Goal: Transaction & Acquisition: Purchase product/service

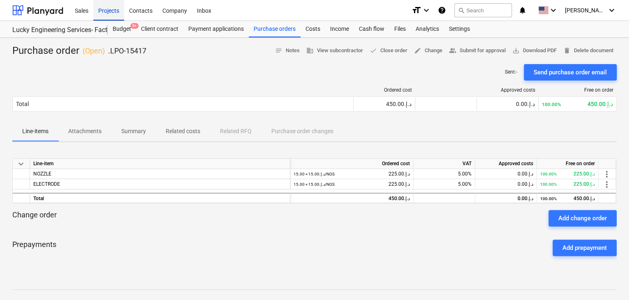
click at [104, 20] on div "Projects" at bounding box center [108, 10] width 31 height 21
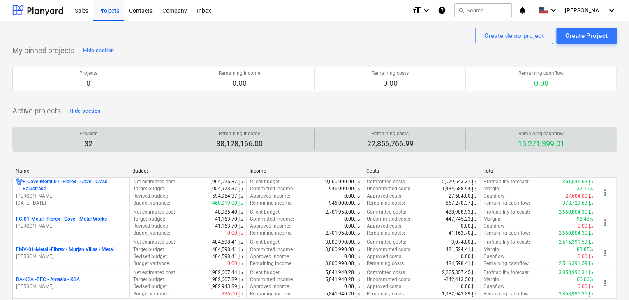
scroll to position [164, 0]
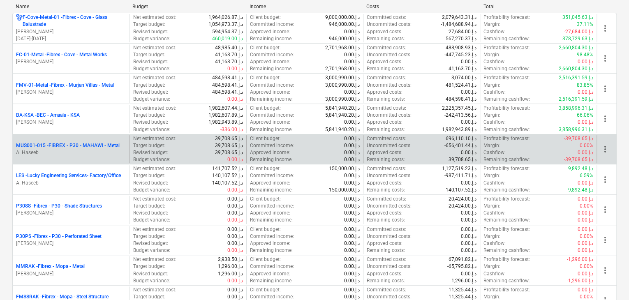
click at [64, 146] on p "MUS001-015 - FIBREX - P30 - MAHAWI - Metal" at bounding box center [68, 145] width 104 height 7
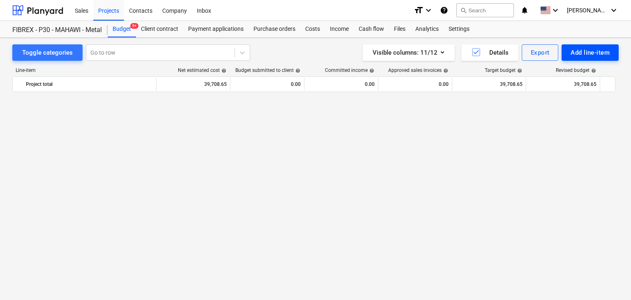
scroll to position [4836, 0]
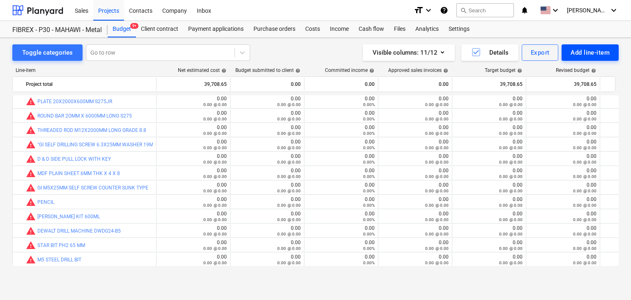
click at [584, 53] on div "Add line-item" at bounding box center [590, 52] width 39 height 11
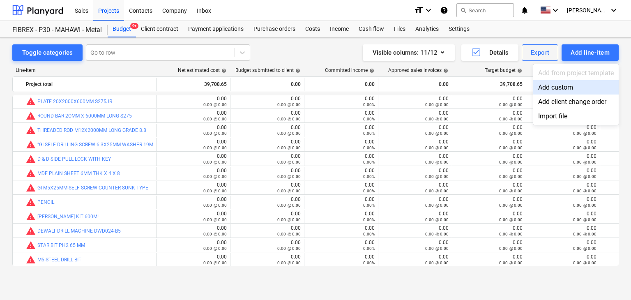
click at [564, 86] on div "Add custom" at bounding box center [577, 87] width 86 height 14
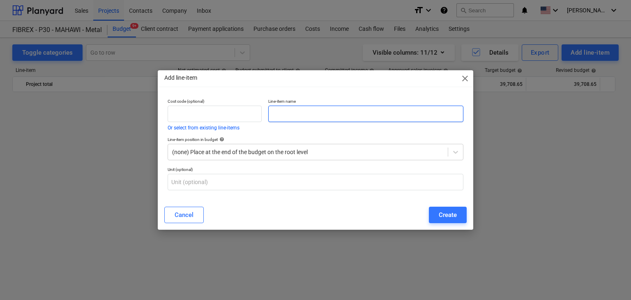
click at [328, 119] on input "text" at bounding box center [365, 114] width 195 height 16
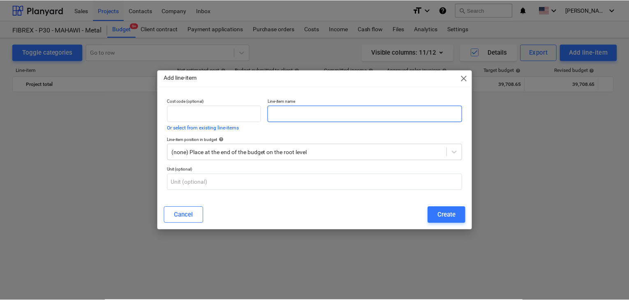
scroll to position [4836, 0]
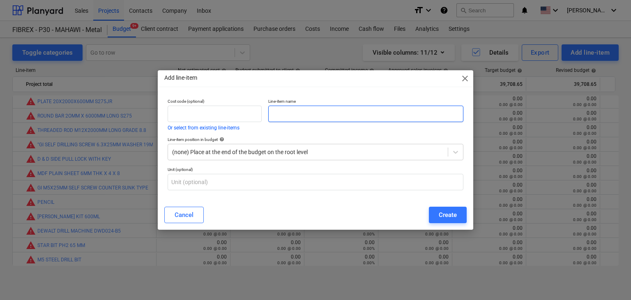
paste input "RECEPTION DESK CHAMPAIGN GOLD SS304 QTY :1 NOS/USD 908"
type input "RECEPTION DESK CHAMPAIGN GOLD SS304 QTY :1 NOS/USD 908"
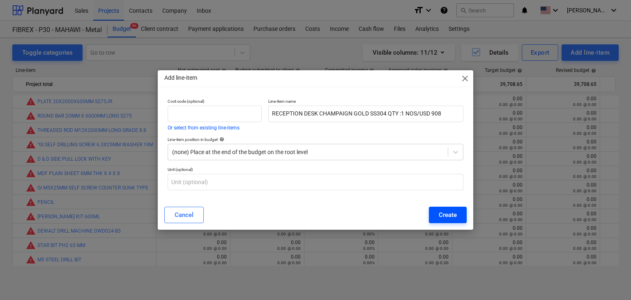
click at [453, 211] on div "Create" at bounding box center [448, 215] width 18 height 11
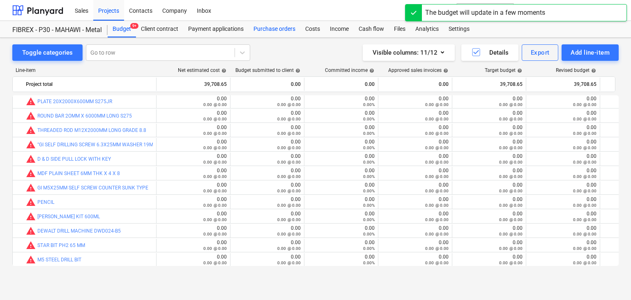
click at [279, 32] on div "Purchase orders" at bounding box center [275, 29] width 52 height 16
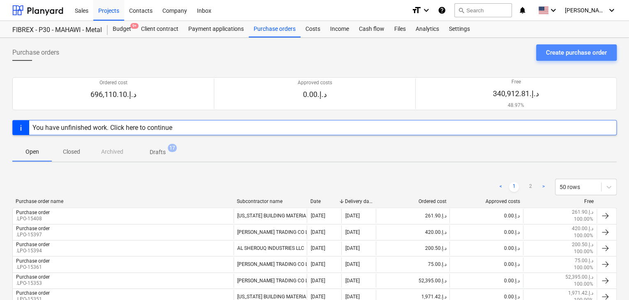
click at [558, 52] on div "Create purchase order" at bounding box center [576, 52] width 61 height 11
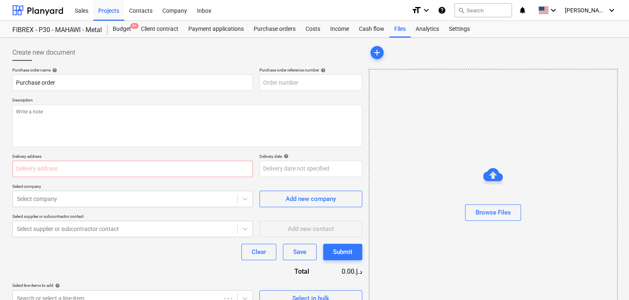
click at [295, 102] on p "Description" at bounding box center [187, 100] width 350 height 7
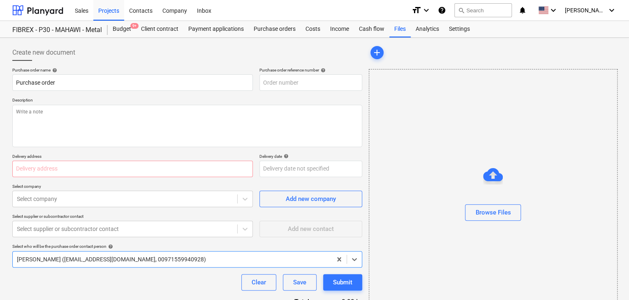
type textarea "x"
type input "MUS001-015-PO-286"
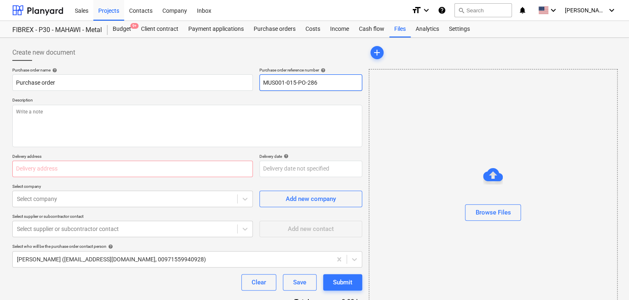
drag, startPoint x: 321, startPoint y: 84, endPoint x: 261, endPoint y: 88, distance: 60.6
click at [261, 88] on input "MUS001-015-PO-286" at bounding box center [310, 82] width 103 height 16
type textarea "x"
type input "."
type textarea "x"
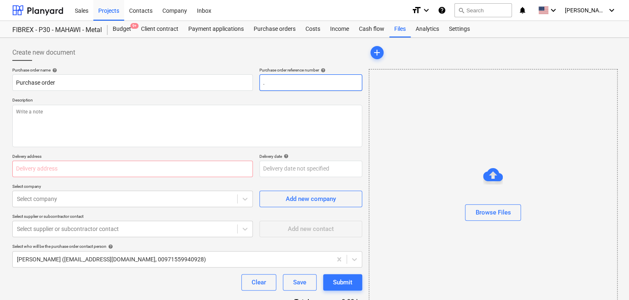
type input ".L"
type textarea "x"
type input ".LP"
type textarea "x"
type input ".LPO"
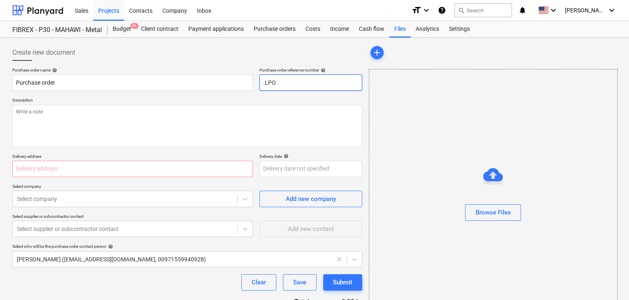
type textarea "x"
type input ".LPO-"
type textarea "x"
type input ".LPO-1"
type textarea "x"
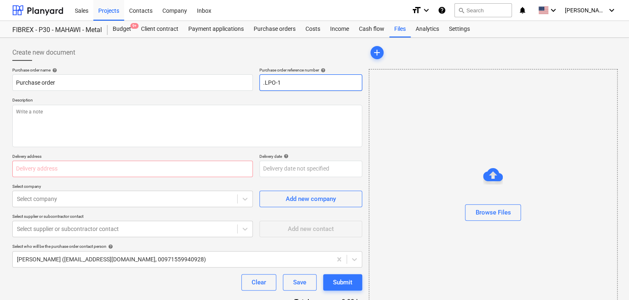
type input ".LPO-15"
type textarea "x"
type input ".LPO-154"
type textarea "x"
type input ".LPO-1541"
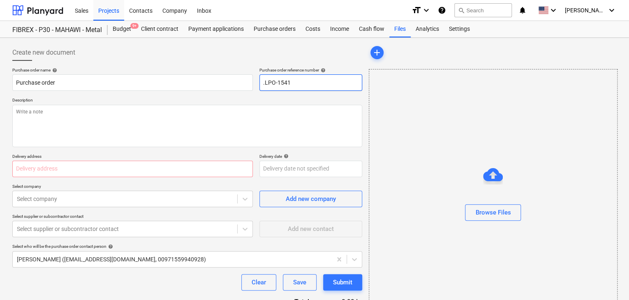
type textarea "x"
type input ".LPO-15418"
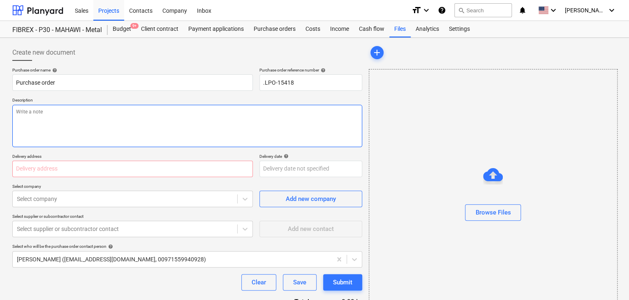
click at [216, 117] on textarea at bounding box center [187, 126] width 350 height 42
type textarea "x"
type textarea "2"
type textarea "x"
type textarea "27"
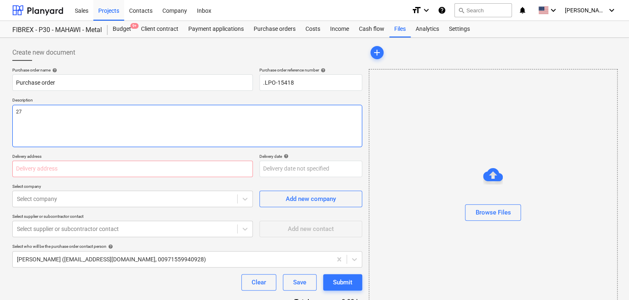
type textarea "x"
type textarea "27/"
type textarea "x"
type textarea "27/A"
type textarea "x"
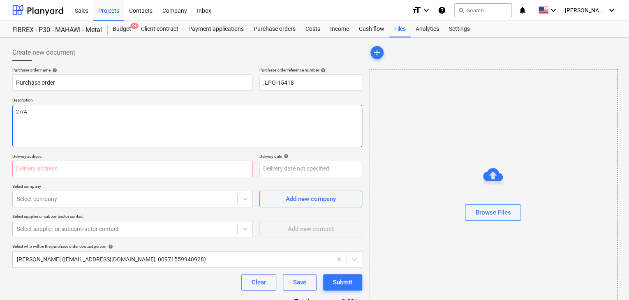
type textarea "27/AY"
type textarea "x"
type textarea "27/AYG"
type textarea "x"
type textarea "27/AYG/"
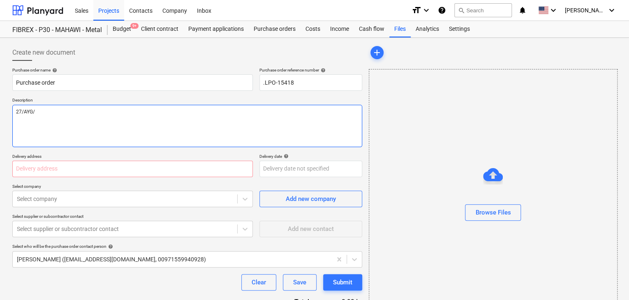
type textarea "x"
type textarea "27/AYG/2"
type textarea "x"
type textarea "27/AYG/20"
type textarea "x"
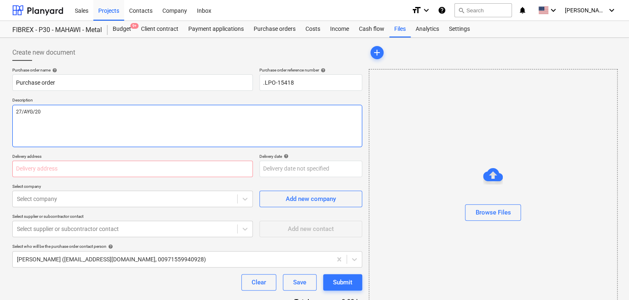
type textarea "27/AYG/202"
type textarea "x"
type textarea "27/AYG/2025"
click at [32, 109] on textarea "27/AYG/2025" at bounding box center [187, 126] width 350 height 42
type textarea "x"
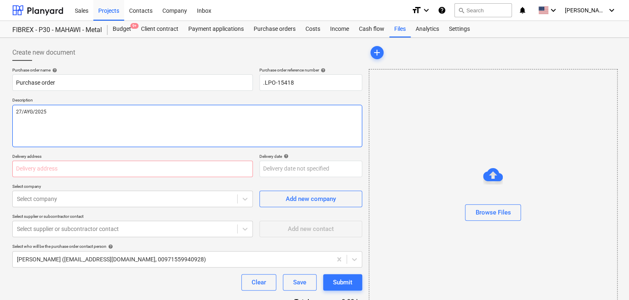
type textarea "27/AY/2025"
type textarea "x"
type textarea "27/A/2025"
type textarea "x"
type textarea "27/AU/2025"
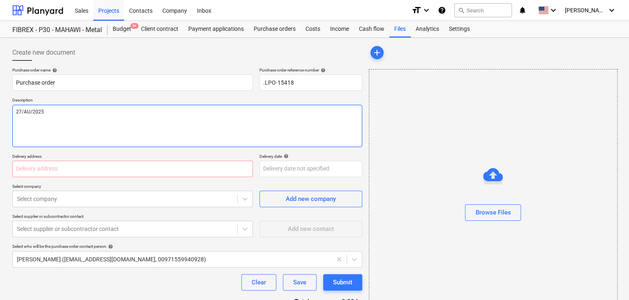
type textarea "x"
type textarea "[DATE]"
click at [32, 177] on div "Purchase order name help Purchase order Purchase order reference number help .L…" at bounding box center [187, 201] width 350 height 269
click at [33, 171] on input "text" at bounding box center [132, 169] width 240 height 16
type textarea "x"
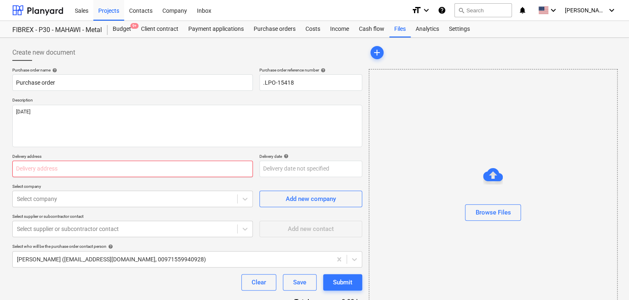
type input "L"
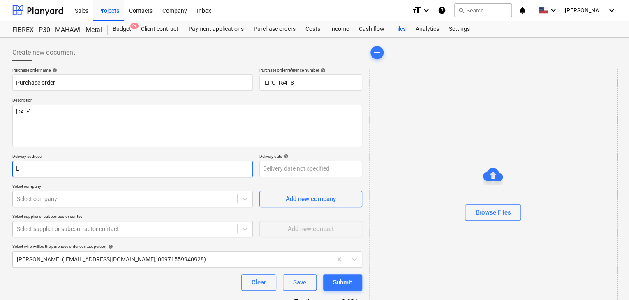
type textarea "x"
type input "LU"
type textarea "x"
type input "LUC"
type textarea "x"
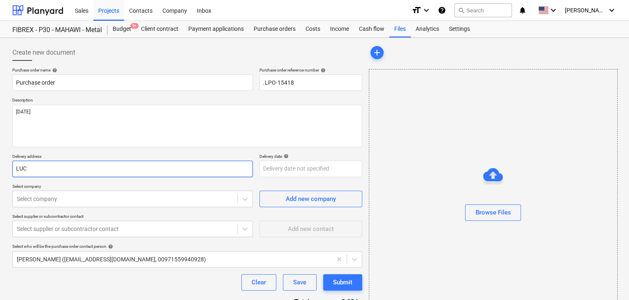
type input "LUCK"
type textarea "x"
type input "LUCKY"
type textarea "x"
type input "LUCKY"
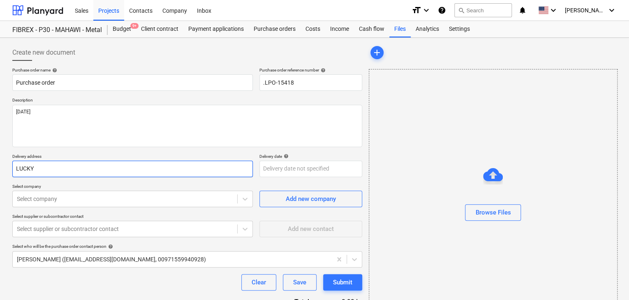
type textarea "x"
type input "LUCKY E"
type textarea "x"
type input "LUCKY EN"
type textarea "x"
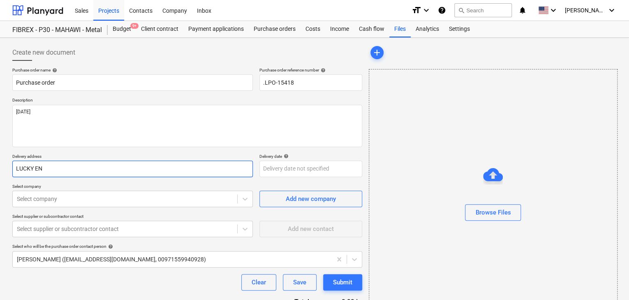
type input "LUCKY ENG"
type textarea "x"
type input "LUCKY ENGI"
type textarea "x"
type input "LUCKY ENGIN"
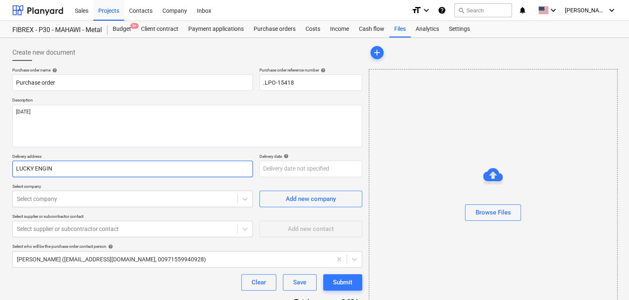
type textarea "x"
type input "LUCKY ENGINN"
type textarea "x"
type input "LUCKY ENGIN"
type textarea "x"
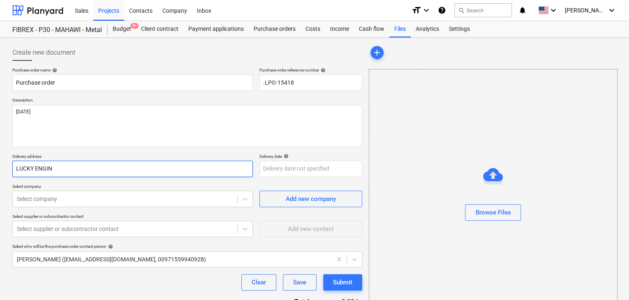
type input "LUCKY ENGINE"
type textarea "x"
type input "LUCKY ENGINEE"
type textarea "x"
type input "LUCKY ENGINEER"
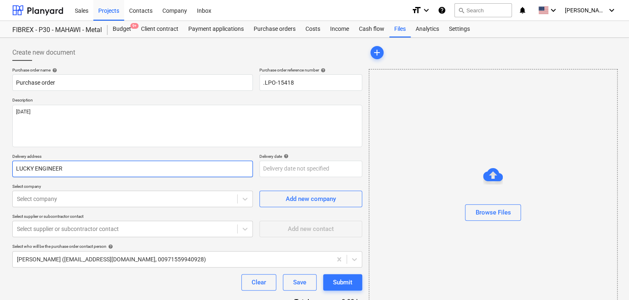
type textarea "x"
type input "LUCKY ENGINEERU"
type textarea "x"
type input "LUCKY ENGINEER"
type textarea "x"
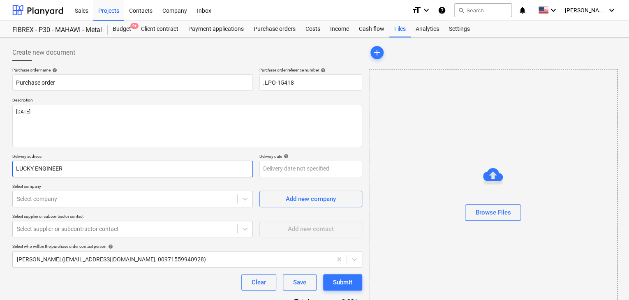
type input "LUCKY ENGINEERI"
type textarea "x"
type input "LUCKY ENGINEERIN"
type textarea "x"
type input "LUCKY ENGINEERING"
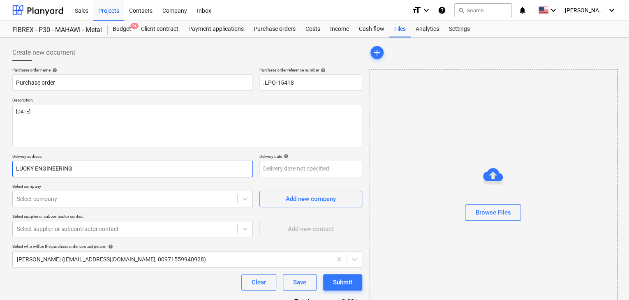
type textarea "x"
type input "LUCKY ENGINEERING"
type textarea "x"
type input "LUCKY ENGINEERING S"
type textarea "x"
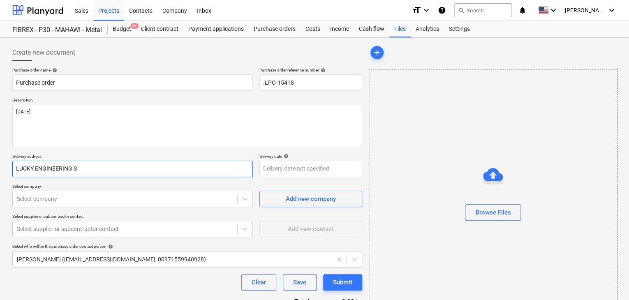
type input "LUCKY ENGINEERING SE"
type textarea "x"
type input "LUCKY ENGINEERING SER"
type textarea "x"
type input "LUCKY ENGINEERING SERV"
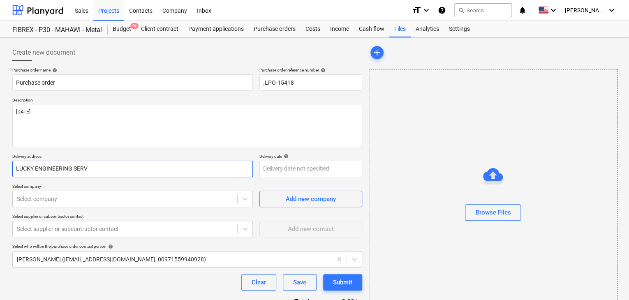
type textarea "x"
type input "LUCKY ENGINEERING SERVI"
type textarea "x"
type input "LUCKY ENGINEERING SERVIC"
type textarea "x"
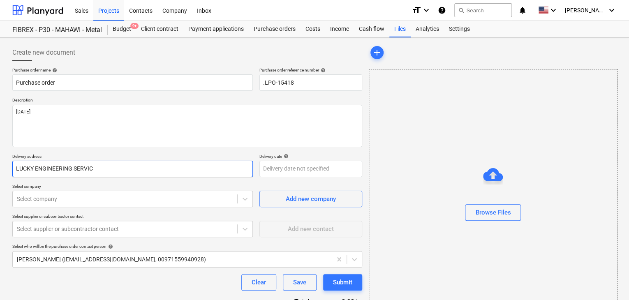
type input "LUCKY ENGINEERING SERVICE"
type textarea "x"
type input "LUCKY ENGINEERING SERVICES"
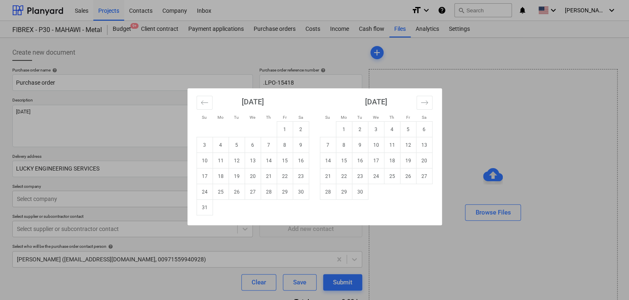
drag, startPoint x: 275, startPoint y: 173, endPoint x: 232, endPoint y: 192, distance: 46.7
click at [275, 173] on body "Sales Projects Contacts Company Inbox format_size keyboard_arrow_down help sear…" at bounding box center [314, 150] width 629 height 300
click at [203, 211] on td "31" at bounding box center [205, 208] width 16 height 16
type textarea "x"
type input "[DATE]"
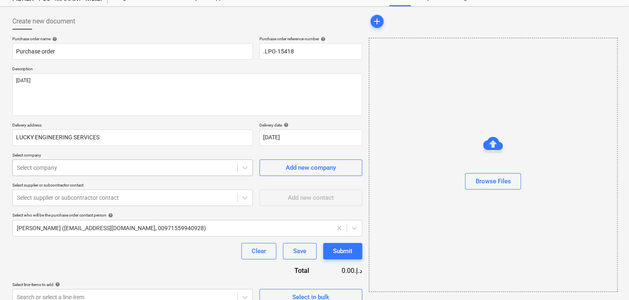
click at [129, 194] on body "Sales Projects Contacts Company Inbox format_size keyboard_arrow_down help sear…" at bounding box center [314, 119] width 629 height 300
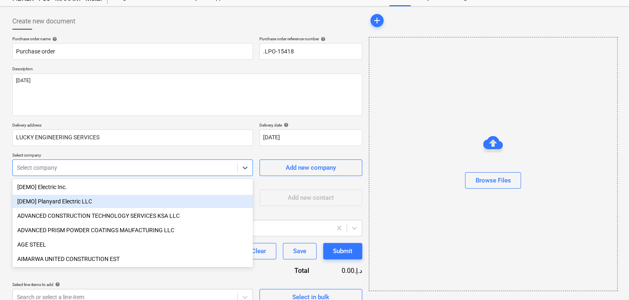
scroll to position [38, 0]
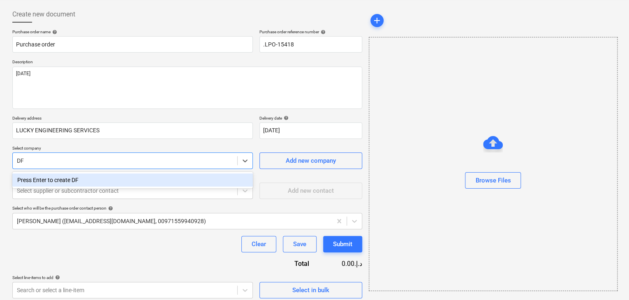
type input "D"
type input "FOSH"
click at [120, 176] on div "foshan sucel steel co., Ltd" at bounding box center [132, 179] width 240 height 13
type textarea "x"
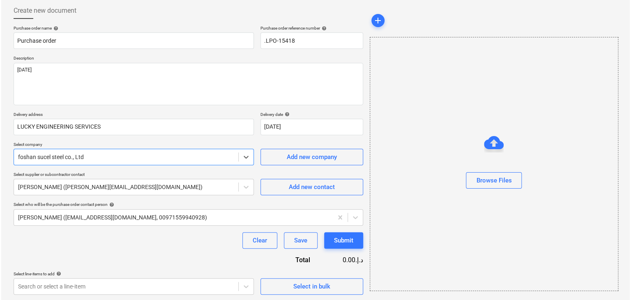
scroll to position [43, 0]
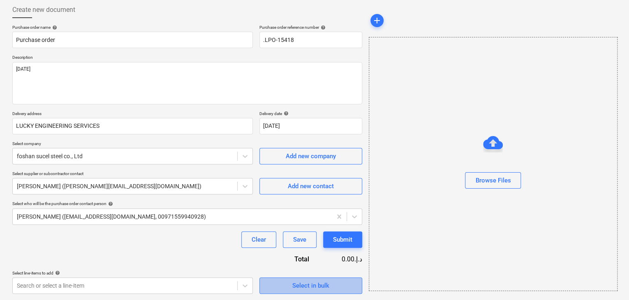
click at [305, 291] on button "Select in bulk" at bounding box center [310, 285] width 103 height 16
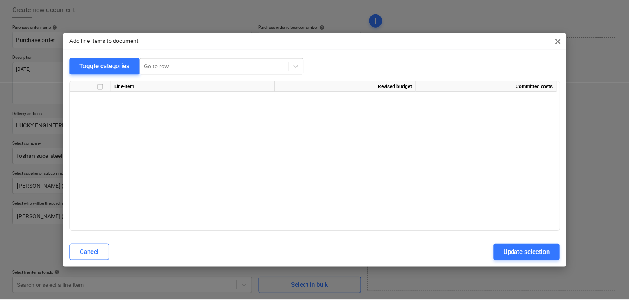
scroll to position [3653, 0]
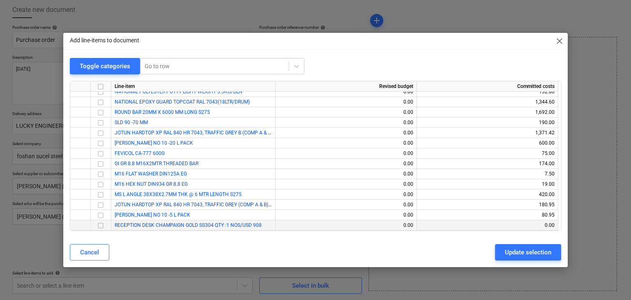
click at [98, 223] on input "checkbox" at bounding box center [101, 226] width 10 height 10
drag, startPoint x: 509, startPoint y: 247, endPoint x: 324, endPoint y: 252, distance: 185.1
click at [506, 247] on div "Update selection" at bounding box center [528, 252] width 46 height 11
type textarea "x"
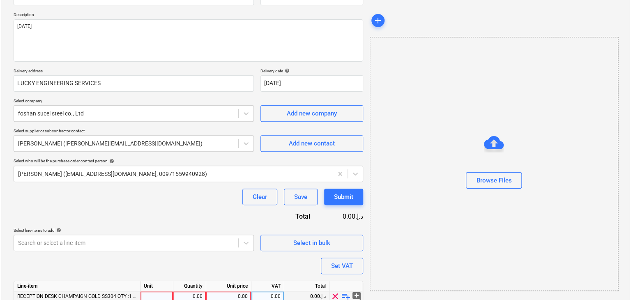
scroll to position [120, 0]
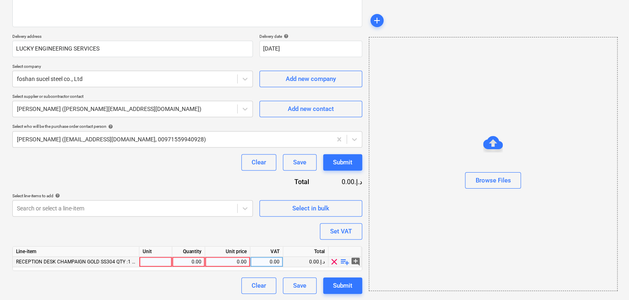
click at [152, 261] on div at bounding box center [155, 262] width 33 height 10
type input "LS"
type textarea "x"
click at [178, 266] on div "0.00" at bounding box center [189, 262] width 26 height 10
type input "1"
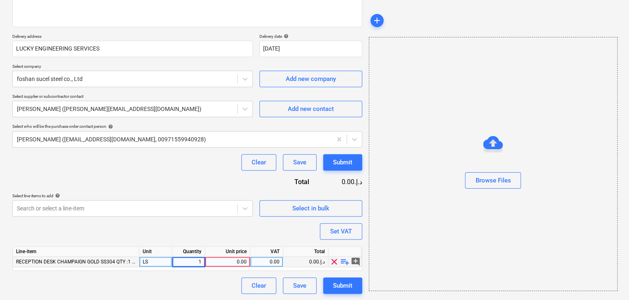
type textarea "x"
click at [240, 262] on div "0.00" at bounding box center [227, 262] width 38 height 10
type input "3351.7004"
type textarea "x"
drag, startPoint x: 395, startPoint y: 228, endPoint x: 369, endPoint y: 232, distance: 25.9
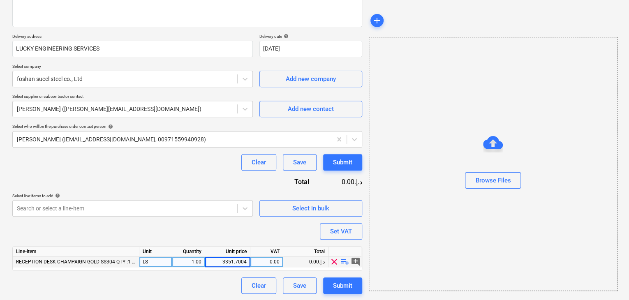
click at [388, 229] on div "Browse Files" at bounding box center [493, 164] width 249 height 254
click at [340, 239] on button "Set VAT" at bounding box center [341, 231] width 42 height 16
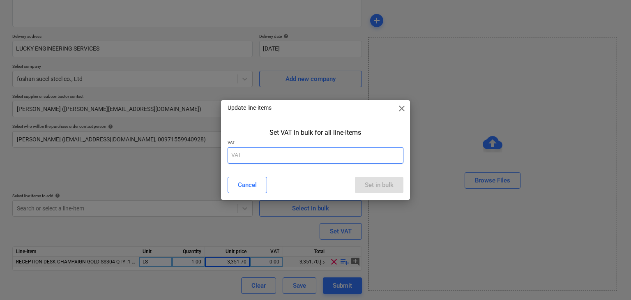
click at [258, 155] on input "text" at bounding box center [316, 155] width 176 height 16
type input "5"
click at [403, 106] on span "close" at bounding box center [402, 109] width 10 height 10
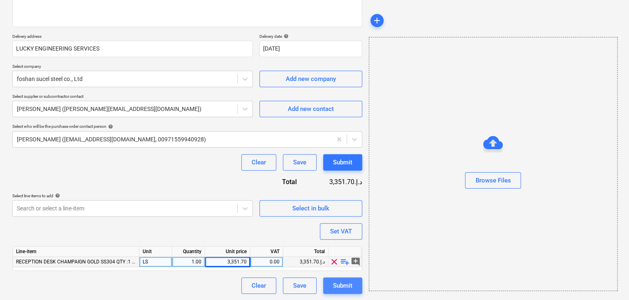
click at [330, 287] on button "Submit" at bounding box center [342, 285] width 39 height 16
type textarea "x"
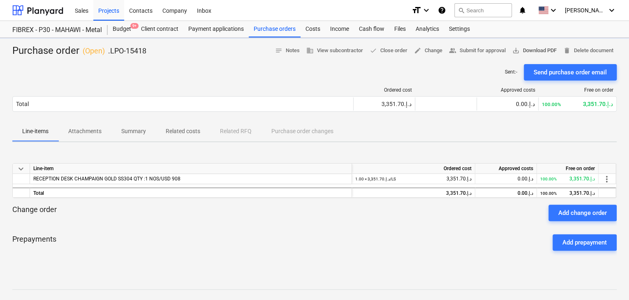
click at [524, 48] on span "save_alt Download PDF" at bounding box center [534, 50] width 44 height 9
click at [109, 10] on div "Projects" at bounding box center [108, 10] width 31 height 21
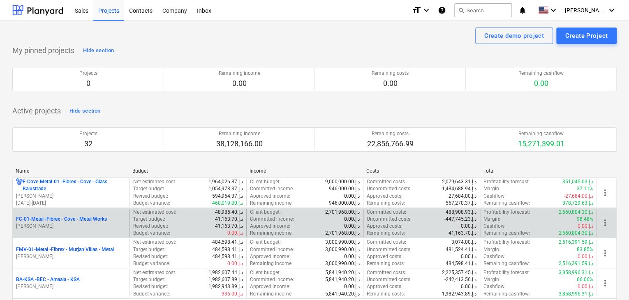
click at [84, 224] on p "[PERSON_NAME]" at bounding box center [71, 226] width 110 height 7
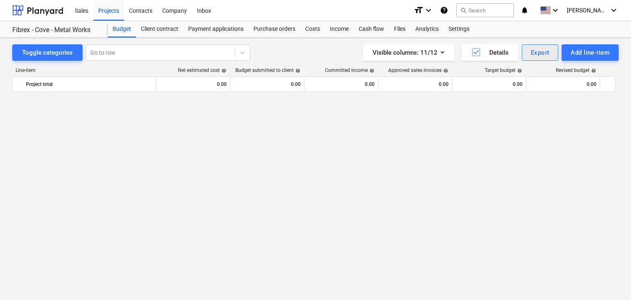
scroll to position [10923, 0]
click at [577, 56] on div "Add line-item" at bounding box center [590, 52] width 39 height 11
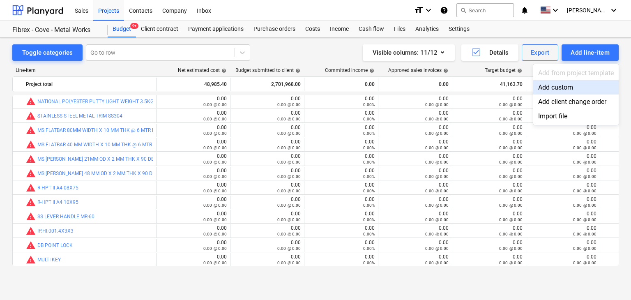
click at [556, 86] on div "Add custom" at bounding box center [577, 87] width 86 height 14
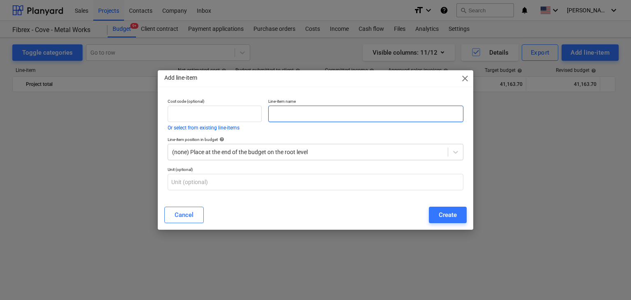
click at [287, 118] on input "text" at bounding box center [365, 114] width 195 height 16
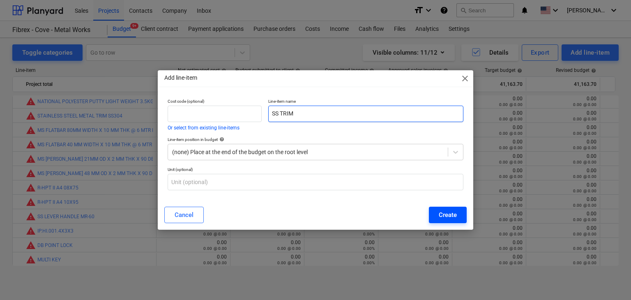
type input "SS TRIM"
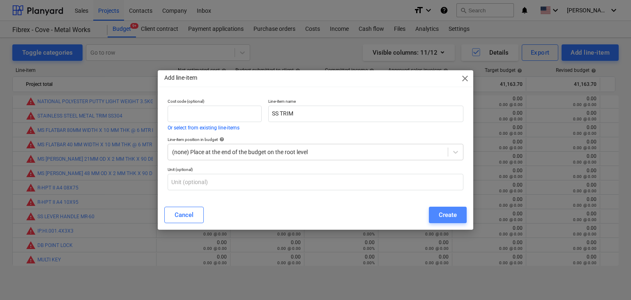
click at [435, 213] on button "Create" at bounding box center [448, 215] width 38 height 16
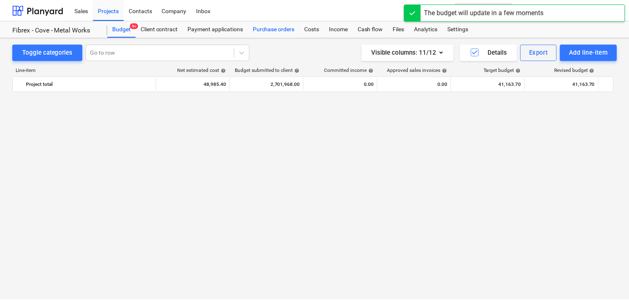
scroll to position [10923, 0]
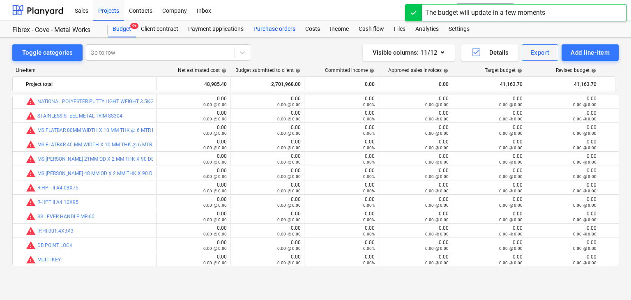
click at [280, 31] on div "Purchase orders" at bounding box center [275, 29] width 52 height 16
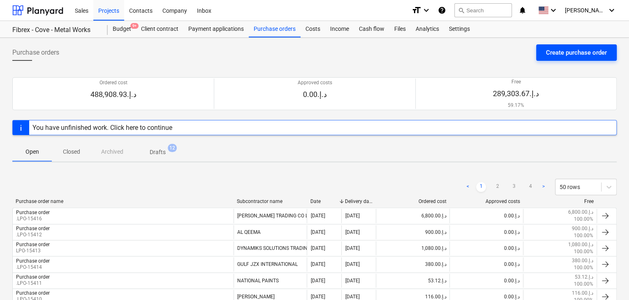
click at [581, 49] on div "Create purchase order" at bounding box center [576, 52] width 61 height 11
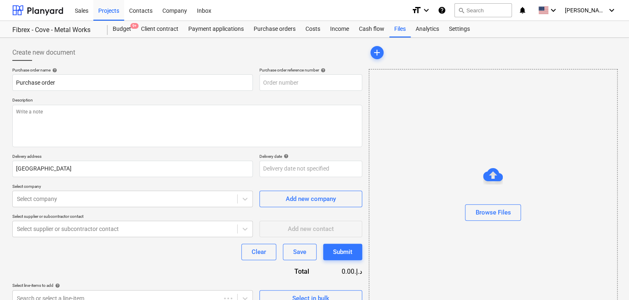
click at [282, 99] on p "Description" at bounding box center [187, 100] width 350 height 7
type textarea "x"
type input "FC-01-Metal-PO-287"
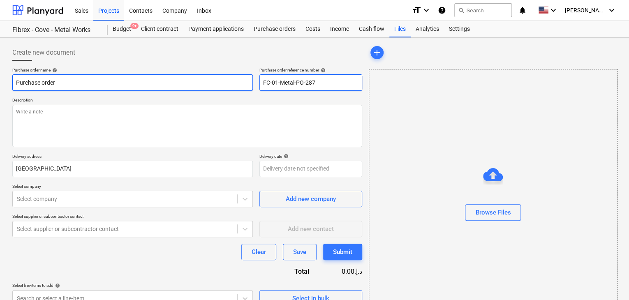
drag, startPoint x: 321, startPoint y: 82, endPoint x: 244, endPoint y: 81, distance: 76.9
click at [244, 81] on div "Purchase order name help Purchase order Purchase order reference number help FC…" at bounding box center [187, 78] width 350 height 23
type textarea "x"
type input "."
type textarea "x"
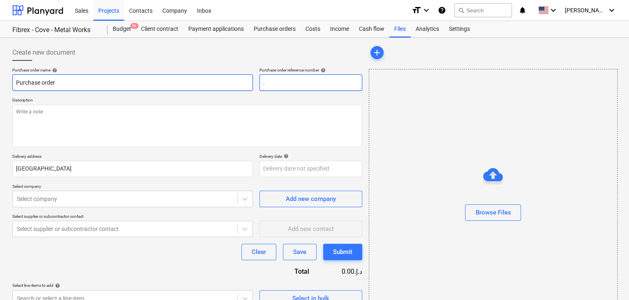
type input ".L"
type textarea "x"
type input ".LP"
type textarea "x"
type input ".LPO"
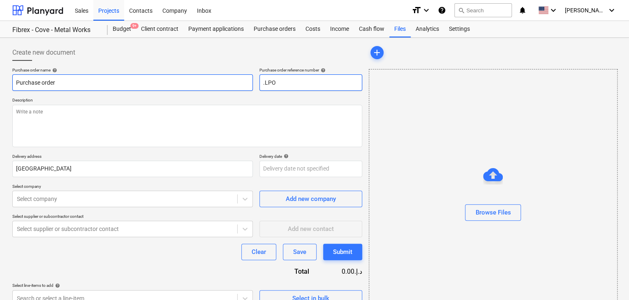
type textarea "x"
type input ".LPO-"
type textarea "x"
type input ".LPO-1"
type textarea "x"
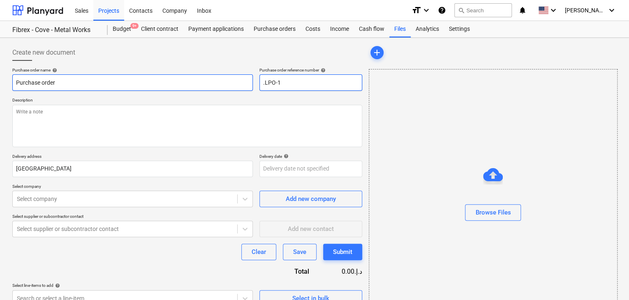
type input ".LPO-15"
type textarea "x"
type input ".LPO-154"
type textarea "x"
type input ".LPO-1541"
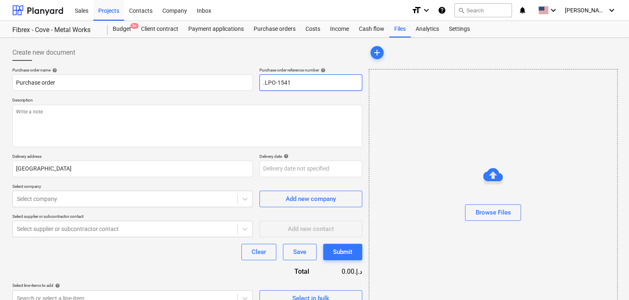
type textarea "x"
type input ".LPO-15419"
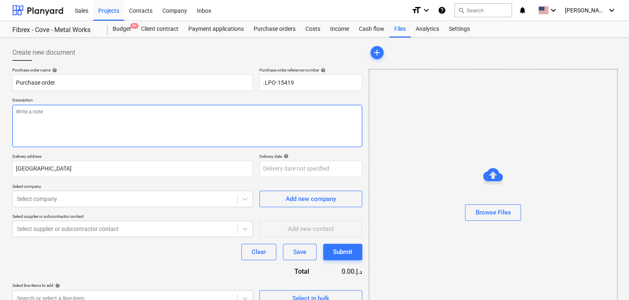
click at [113, 128] on textarea at bounding box center [187, 126] width 350 height 42
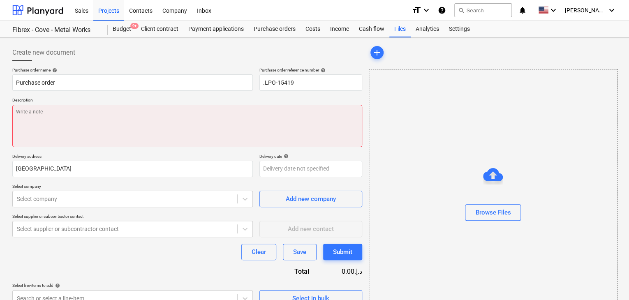
paste textarea "MATERIAL : SS304 THICKNESS :1.0MM ACTUAL ACTUAL THICKNESS :0.91MM SIZE :5X11X5M…"
type textarea "x"
type textarea "MATERIAL : SS304 THICKNESS :1.0MM ACTUAL ACTUAL THICKNESS :0.91MM SIZE :5X11X5M…"
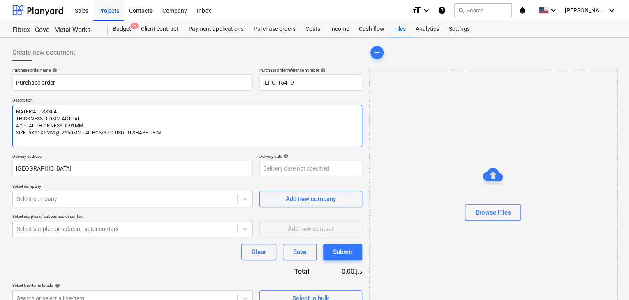
type textarea "x"
type textarea "MATERIAL : SS304 THICKNESS :1.0MM ACTUAL ACTUAL THICKNESS :0.91MM SIZE :5X11X5M…"
type textarea "x"
type textarea "MATERIAL : SS304 THICKNESS :1.0MM ACTUAL ACTUAL THICKNESS :0.91MM SIZE :5X11X5M…"
click at [168, 136] on textarea "MATERIAL : SS304 THICKNESS :1.0MM ACTUAL ACTUAL THICKNESS :0.91MM SIZE :5X11X5M…" at bounding box center [187, 126] width 350 height 43
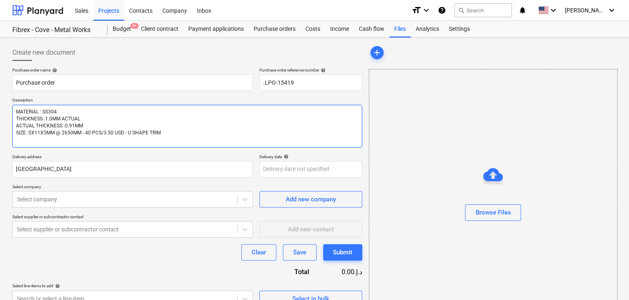
click at [161, 128] on textarea "MATERIAL : SS304 THICKNESS :1.0MM ACTUAL ACTUAL THICKNESS :0.91MM SIZE :5X11X5M…" at bounding box center [187, 126] width 350 height 43
click at [161, 132] on textarea "MATERIAL : SS304 THICKNESS :1.0MM ACTUAL ACTUAL THICKNESS :0.91MM SIZE :5X11X5M…" at bounding box center [187, 126] width 350 height 43
type textarea "x"
type textarea "MATERIAL : SS304 THICKNESS :1.0MM ACTUAL ACTUAL THICKNESS :0.91MM SIZE :5X11X5M…"
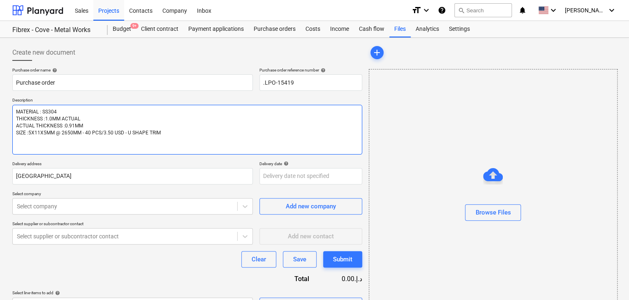
paste textarea "MATERIAL : SS304 THICKNESS :1.0MM ACTUAL ACTUAL THICKNESS :0.91MM SIZE :5X11X5M…"
type textarea "x"
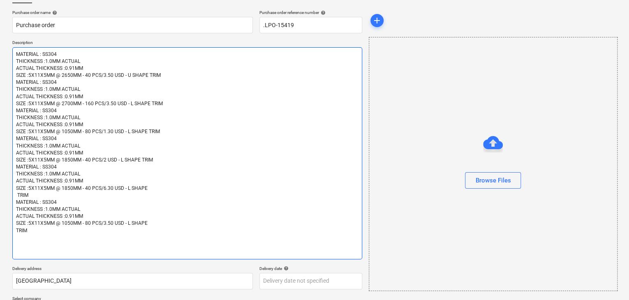
scroll to position [128, 0]
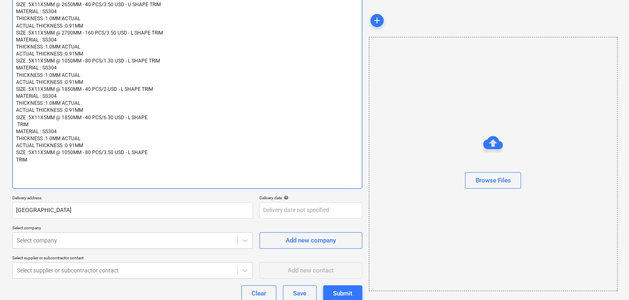
type textarea "MATERIAL : SS304 THICKNESS :1.0MM ACTUAL ACTUAL THICKNESS :0.91MM SIZE :5X11X5M…"
type textarea "x"
type textarea "MATERIAL : SS304 THICKNESS :1.0MM ACTUAL ACTUAL THICKNESS :0.91MM SIZE :5X11X5M…"
type textarea "x"
type textarea "MATERIAL : SS304 THICKNESS :1.0MM ACTUAL ACTUAL THICKNESS :0.91MM SIZE :5X11X5M…"
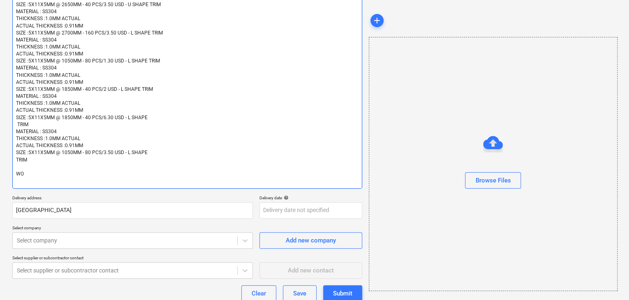
type textarea "x"
type textarea "MATERIAL : SS304 THICKNESS :1.0MM ACTUAL ACTUAL THICKNESS :0.91MM SIZE :5X11X5M…"
type textarea "x"
type textarea "MATERIAL : SS304 THICKNESS :1.0MM ACTUAL ACTUAL THICKNESS :0.91MM SIZE :5X11X5M…"
type textarea "x"
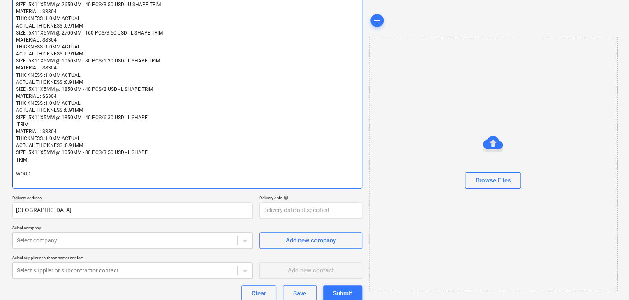
type textarea "MATERIAL : SS304 THICKNESS :1.0MM ACTUAL ACTUAL THICKNESS :0.91MM SIZE :5X11X5M…"
type textarea "x"
type textarea "MATERIAL : SS304 THICKNESS :1.0MM ACTUAL ACTUAL THICKNESS :0.91MM SIZE :5X11X5M…"
type textarea "x"
type textarea "MATERIAL : SS304 THICKNESS :1.0MM ACTUAL ACTUAL THICKNESS :0.91MM SIZE :5X11X5M…"
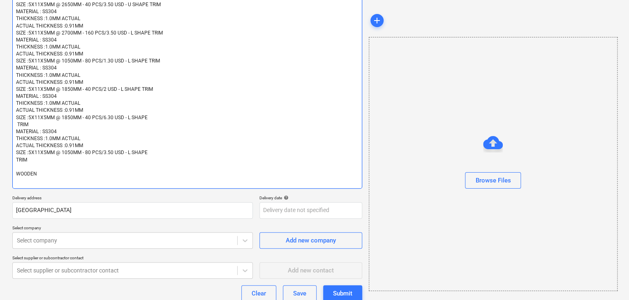
type textarea "x"
type textarea "MATERIAL : SS304 THICKNESS :1.0MM ACTUAL ACTUAL THICKNESS :0.91MM SIZE :5X11X5M…"
type textarea "x"
type textarea "MATERIAL : SS304 THICKNESS :1.0MM ACTUAL ACTUAL THICKNESS :0.91MM SIZE :5X11X5M…"
type textarea "x"
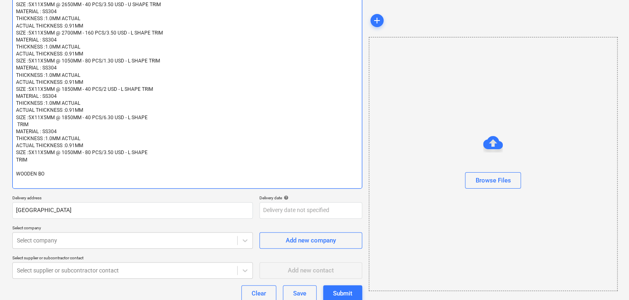
type textarea "MATERIAL : SS304 THICKNESS :1.0MM ACTUAL ACTUAL THICKNESS :0.91MM SIZE :5X11X5M…"
type textarea "x"
type textarea "MATERIAL : SS304 THICKNESS :1.0MM ACTUAL ACTUAL THICKNESS :0.91MM SIZE :5X11X5M…"
type textarea "x"
type textarea "MATERIAL : SS304 THICKNESS :1.0MM ACTUAL ACTUAL THICKNESS :0.91MM SIZE :5X11X5M…"
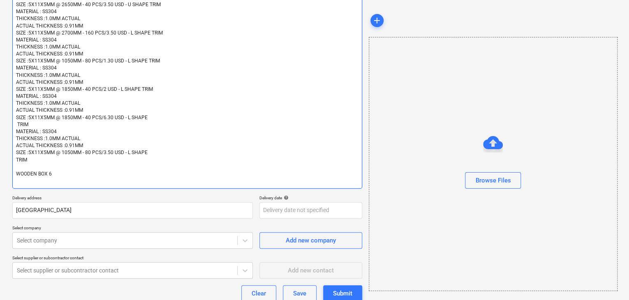
type textarea "x"
type textarea "MATERIAL : SS304 THICKNESS :1.0MM ACTUAL ACTUAL THICKNESS :0.91MM SIZE :5X11X5M…"
type textarea "x"
type textarea "MATERIAL : SS304 THICKNESS :1.0MM ACTUAL ACTUAL THICKNESS :0.91MM SIZE :5X11X5M…"
type textarea "x"
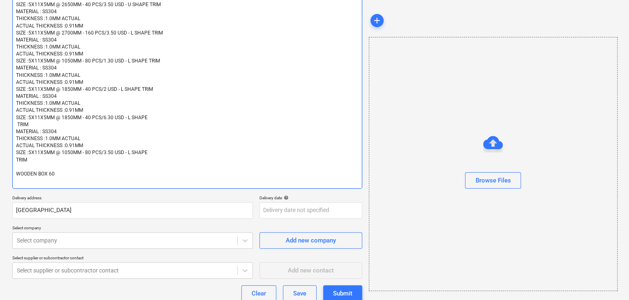
type textarea "MATERIAL : SS304 THICKNESS :1.0MM ACTUAL ACTUAL THICKNESS :0.91MM SIZE :5X11X5M…"
type textarea "x"
type textarea "MATERIAL : SS304 THICKNESS :1.0MM ACTUAL ACTUAL THICKNESS :0.91MM SIZE :5X11X5M…"
type textarea "x"
type textarea "MATERIAL : SS304 THICKNESS :1.0MM ACTUAL ACTUAL THICKNESS :0.91MM SIZE :5X11X5M…"
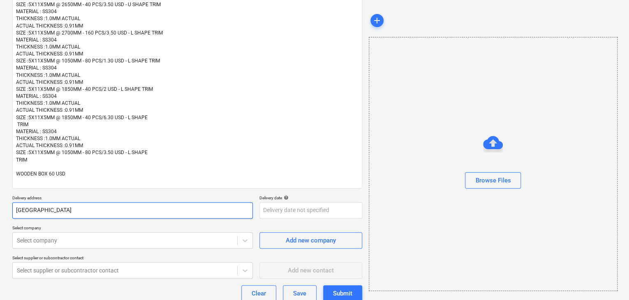
drag, startPoint x: 41, startPoint y: 206, endPoint x: 5, endPoint y: 209, distance: 36.0
click at [9, 210] on div "Create new document Purchase order name help Purchase order Purchase order refe…" at bounding box center [187, 132] width 356 height 439
click at [6, 209] on div "Create new document Purchase order name help Purchase order Purchase order refe…" at bounding box center [314, 132] width 629 height 445
drag, startPoint x: 38, startPoint y: 211, endPoint x: 1, endPoint y: 210, distance: 37.4
click at [1, 210] on div "Create new document Purchase order name help Purchase order Purchase order refe…" at bounding box center [314, 132] width 629 height 445
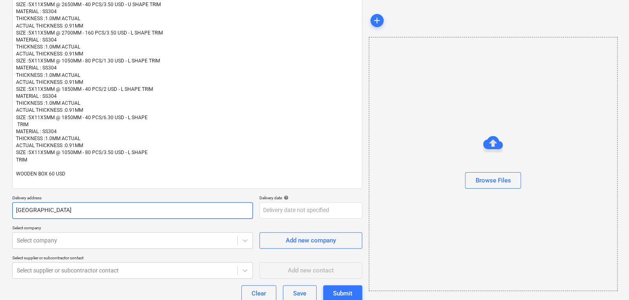
type textarea "x"
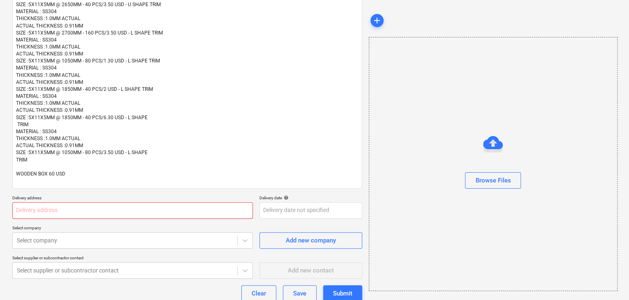
type textarea "x"
type input "L"
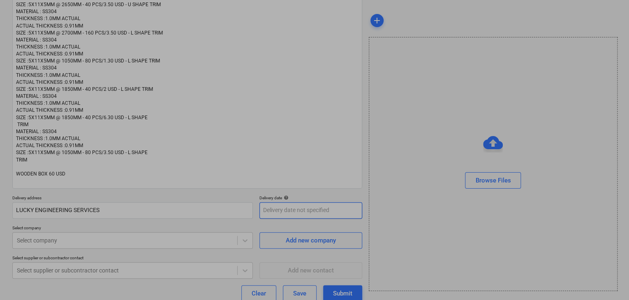
drag, startPoint x: 287, startPoint y: 207, endPoint x: 255, endPoint y: 224, distance: 36.2
click at [286, 172] on body "Sales Projects Contacts Company Inbox format_size keyboard_arrow_down help sear…" at bounding box center [314, 22] width 629 height 300
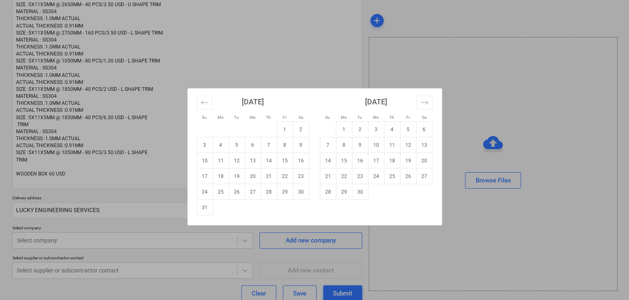
drag, startPoint x: 204, startPoint y: 206, endPoint x: 74, endPoint y: 231, distance: 132.6
click at [194, 210] on div "[DATE] 1 2 3 4 5 6 7 8 9 10 11 12 13 14 15 16 17 18 19 20 21 22 23 24 25 26 27 …" at bounding box center [252, 151] width 123 height 127
click at [206, 208] on td "31" at bounding box center [205, 208] width 16 height 16
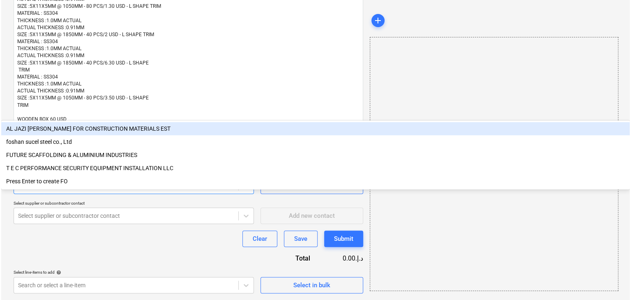
scroll to position [183, 0]
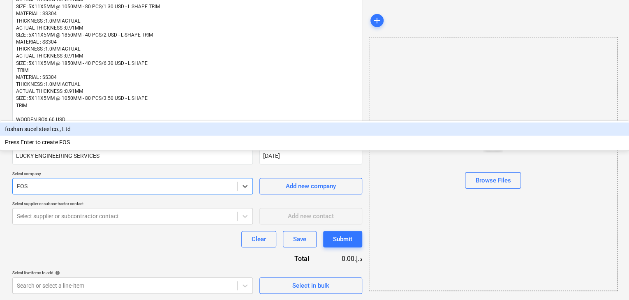
click at [66, 136] on div "foshan sucel steel co., Ltd" at bounding box center [314, 129] width 629 height 13
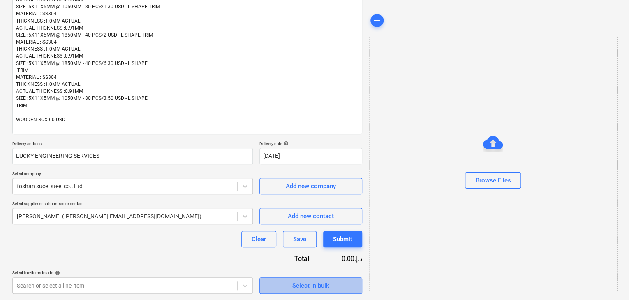
click at [284, 280] on span "Select in bulk" at bounding box center [311, 285] width 82 height 11
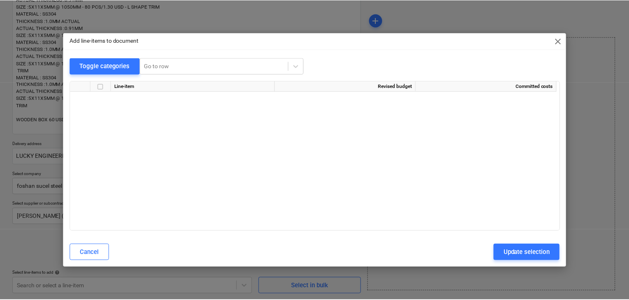
scroll to position [9584, 0]
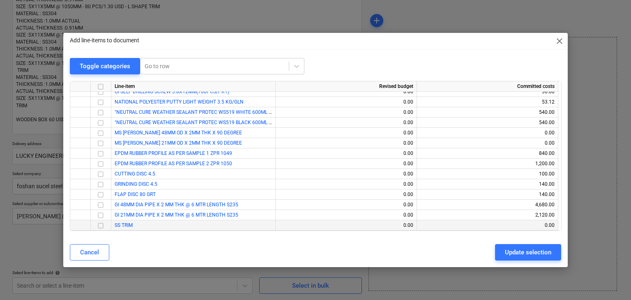
click at [102, 224] on input "checkbox" at bounding box center [101, 226] width 10 height 10
click at [534, 250] on div "Update selection" at bounding box center [528, 252] width 46 height 11
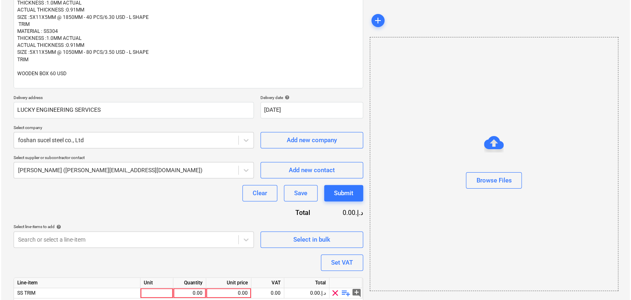
scroll to position [260, 0]
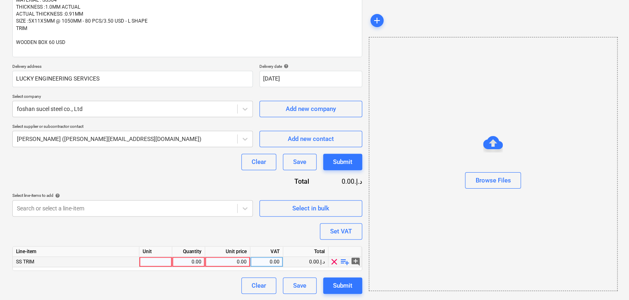
click at [156, 264] on div at bounding box center [155, 262] width 33 height 10
click at [190, 261] on div "0.00" at bounding box center [189, 262] width 26 height 10
click at [245, 260] on div "0.00" at bounding box center [227, 262] width 38 height 10
click at [411, 233] on div "Browse Files" at bounding box center [493, 164] width 249 height 254
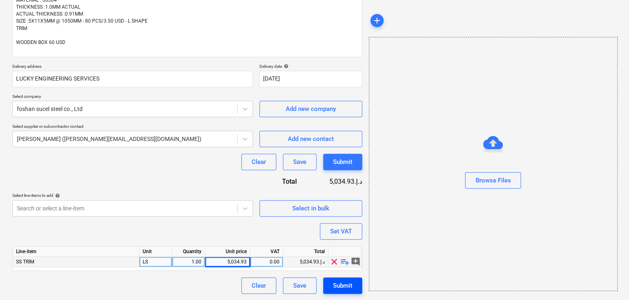
click at [345, 280] on div "Submit" at bounding box center [342, 285] width 19 height 11
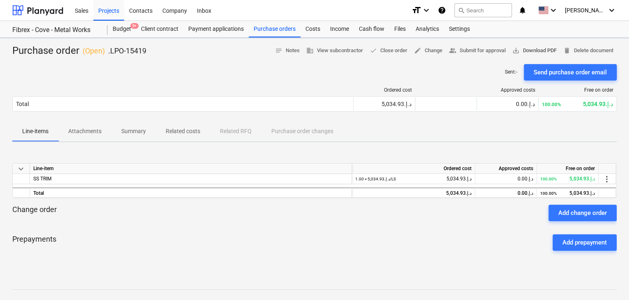
click at [548, 47] on span "save_alt Download PDF" at bounding box center [534, 50] width 44 height 9
click at [120, 33] on div "Budget 9+" at bounding box center [122, 29] width 28 height 16
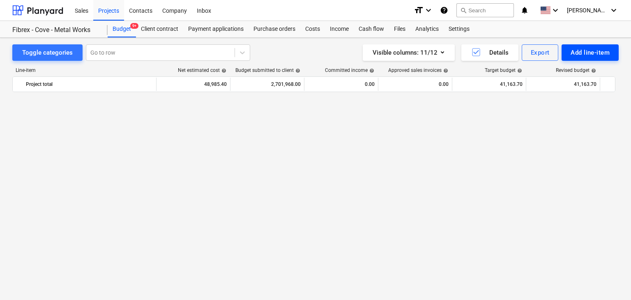
scroll to position [10923, 0]
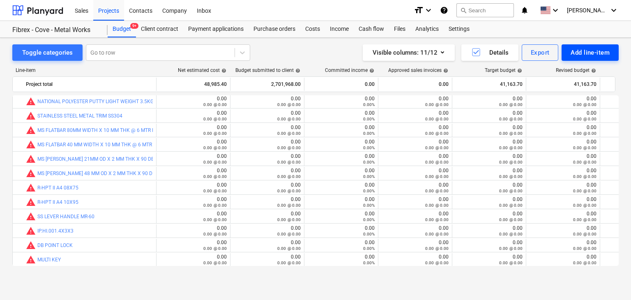
click at [594, 51] on div "Add line-item" at bounding box center [590, 52] width 39 height 11
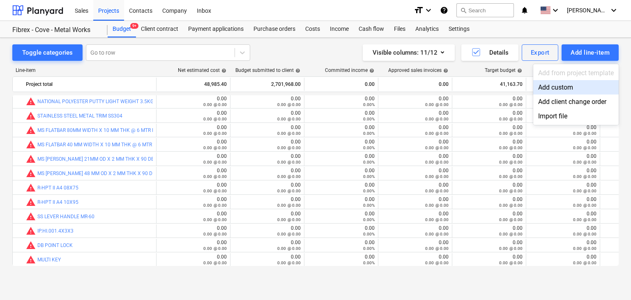
click at [553, 84] on div "Add custom" at bounding box center [577, 87] width 86 height 14
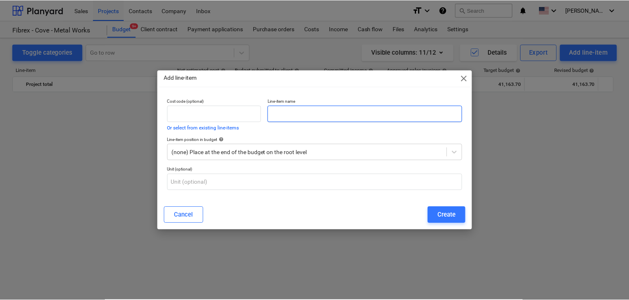
scroll to position [10923, 0]
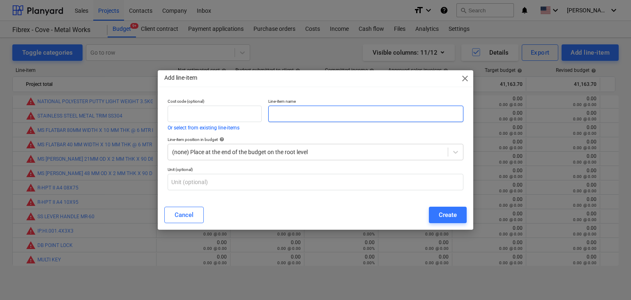
click at [287, 116] on input "text" at bounding box center [365, 114] width 195 height 16
paste input "R-CFS+KER II-300"
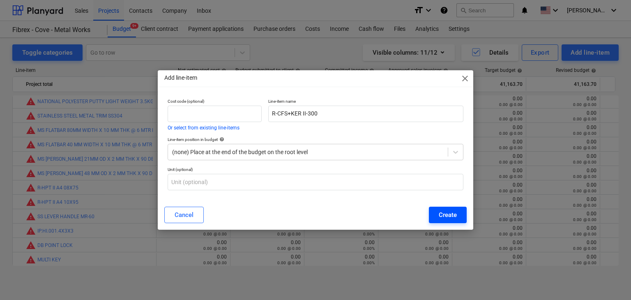
click at [446, 217] on div "Create" at bounding box center [448, 215] width 18 height 11
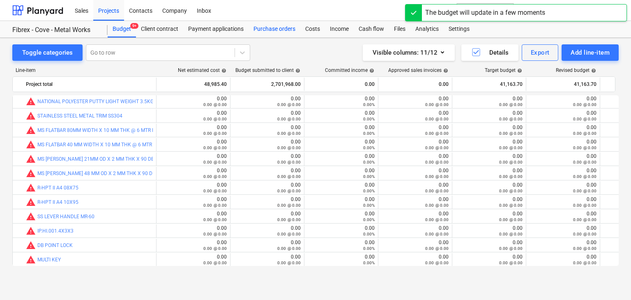
click at [261, 28] on div "Purchase orders" at bounding box center [275, 29] width 52 height 16
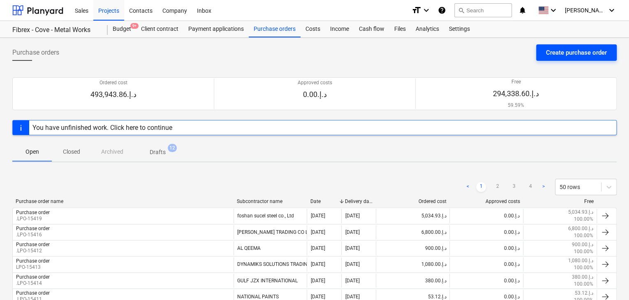
click at [564, 52] on div "Create purchase order" at bounding box center [576, 52] width 61 height 11
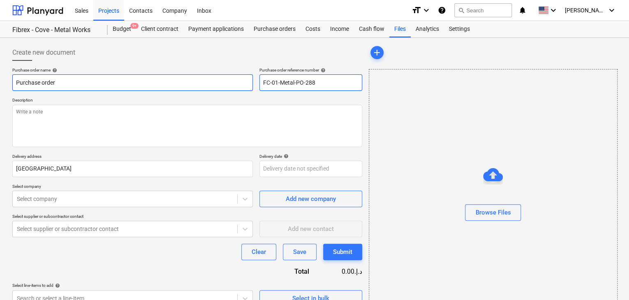
drag, startPoint x: 320, startPoint y: 81, endPoint x: 243, endPoint y: 81, distance: 76.5
click at [243, 81] on div "Purchase order name help Purchase order Purchase order reference number help FC…" at bounding box center [187, 78] width 350 height 23
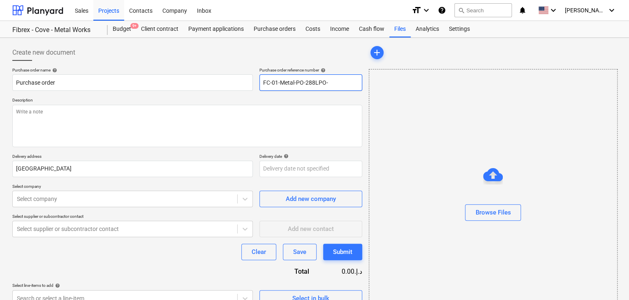
click at [314, 82] on input "FC-01-Metal-PO-288LPO-" at bounding box center [310, 82] width 103 height 16
click at [292, 83] on input "LPO-" at bounding box center [310, 82] width 103 height 16
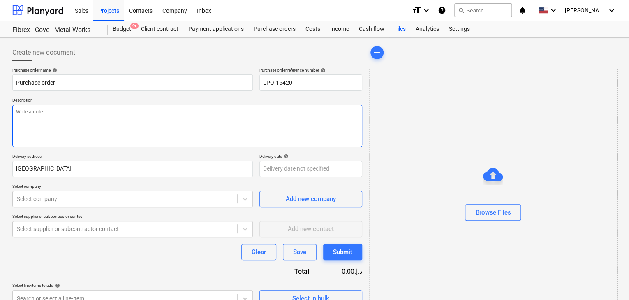
click at [68, 133] on textarea at bounding box center [187, 126] width 350 height 42
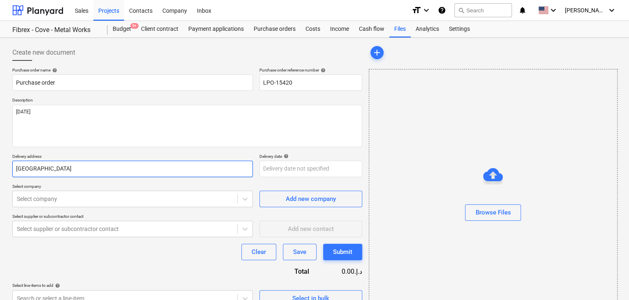
click at [35, 172] on input "[GEOGRAPHIC_DATA]" at bounding box center [132, 169] width 240 height 16
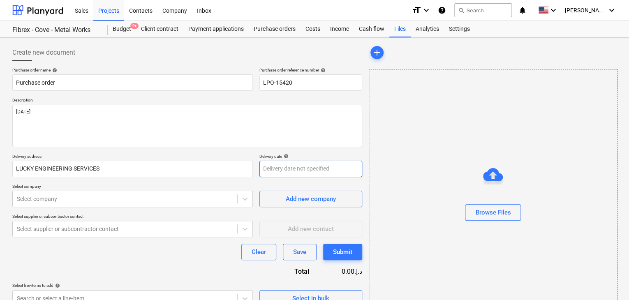
click at [266, 165] on body "Sales Projects Contacts Company Inbox format_size keyboard_arrow_down help sear…" at bounding box center [314, 150] width 629 height 300
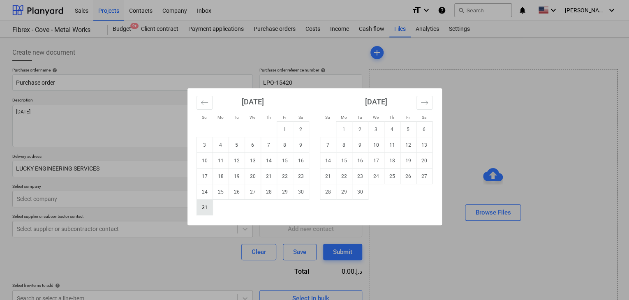
drag, startPoint x: 204, startPoint y: 205, endPoint x: 118, endPoint y: 194, distance: 86.2
click at [203, 206] on td "31" at bounding box center [205, 208] width 16 height 16
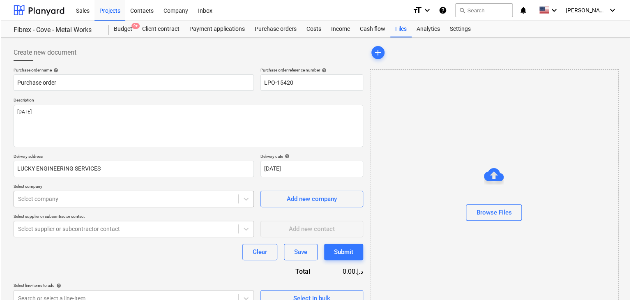
scroll to position [29, 0]
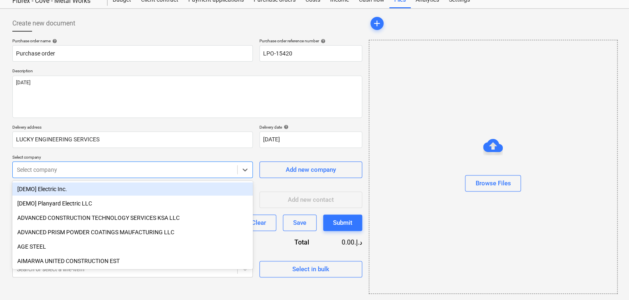
click at [118, 194] on body "Sales Projects Contacts Company Inbox format_size keyboard_arrow_down help sear…" at bounding box center [314, 121] width 629 height 300
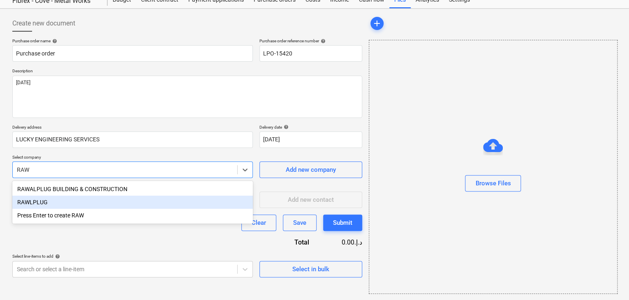
click at [101, 203] on div "RAWLPLUG" at bounding box center [132, 202] width 240 height 13
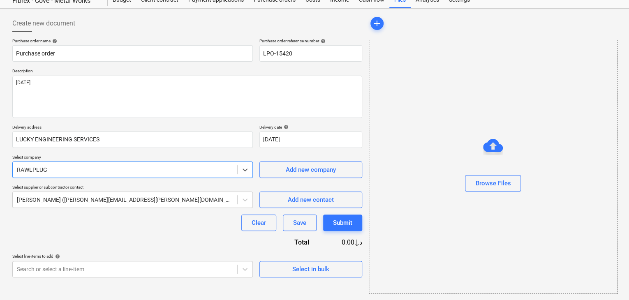
click at [308, 278] on div "Create new document Purchase order name help Purchase order Purchase order refe…" at bounding box center [187, 154] width 356 height 285
click at [314, 272] on div "Select in bulk" at bounding box center [310, 269] width 37 height 11
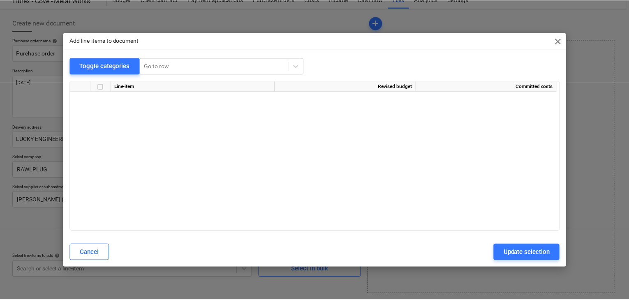
scroll to position [9593, 0]
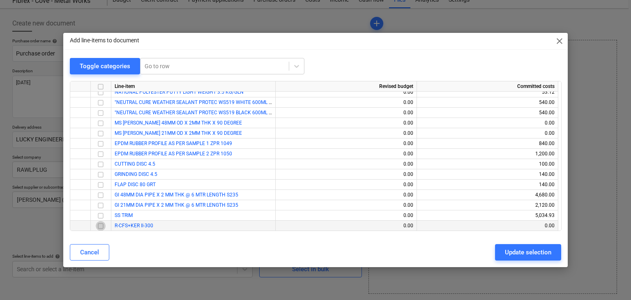
click at [98, 224] on input "checkbox" at bounding box center [101, 226] width 10 height 10
click at [511, 252] on div "Update selection" at bounding box center [528, 252] width 46 height 11
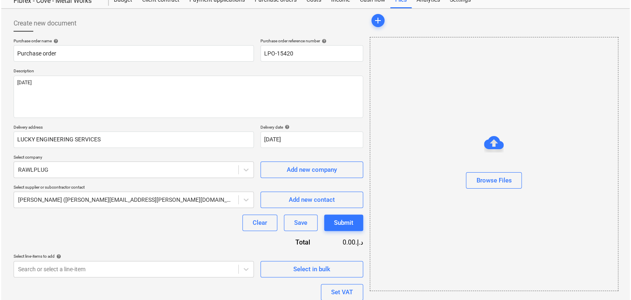
scroll to position [90, 0]
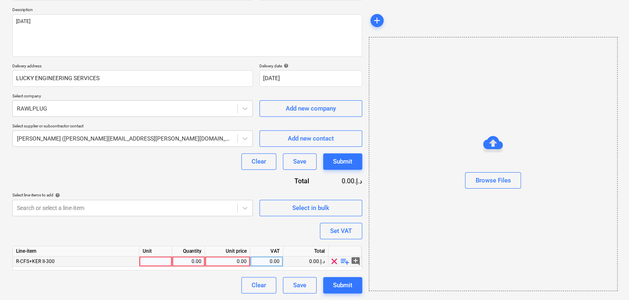
click at [146, 261] on div at bounding box center [155, 262] width 33 height 10
click at [183, 262] on div "0.00" at bounding box center [189, 262] width 26 height 10
click at [216, 259] on div "0.00" at bounding box center [227, 262] width 38 height 10
drag, startPoint x: 393, startPoint y: 234, endPoint x: 353, endPoint y: 235, distance: 39.9
click at [393, 234] on div "Browse Files" at bounding box center [493, 164] width 249 height 254
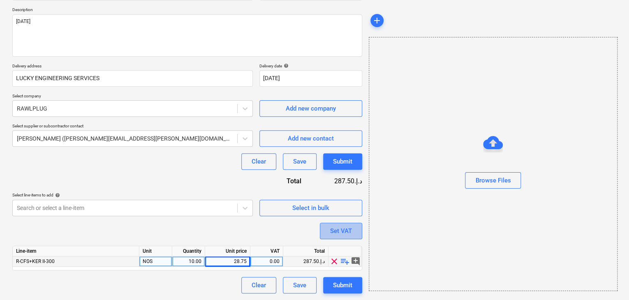
click at [352, 235] on button "Set VAT" at bounding box center [341, 231] width 42 height 16
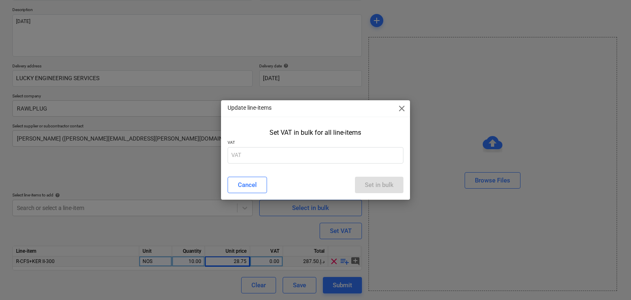
click at [288, 165] on div "Set VAT in bulk for all line-items VAT" at bounding box center [316, 147] width 190 height 44
click at [288, 155] on input "text" at bounding box center [316, 155] width 176 height 16
click at [392, 181] on div "Set in bulk" at bounding box center [379, 185] width 29 height 11
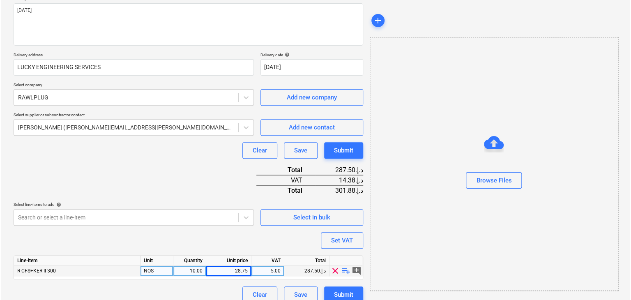
scroll to position [111, 0]
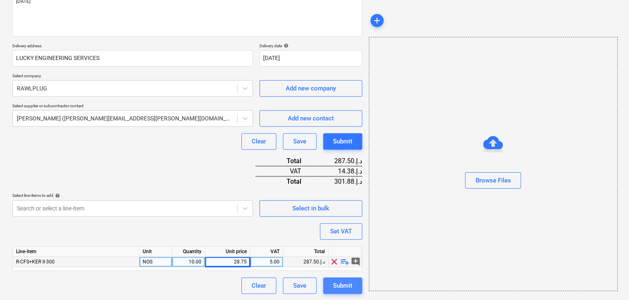
click at [329, 285] on button "Submit" at bounding box center [342, 285] width 39 height 16
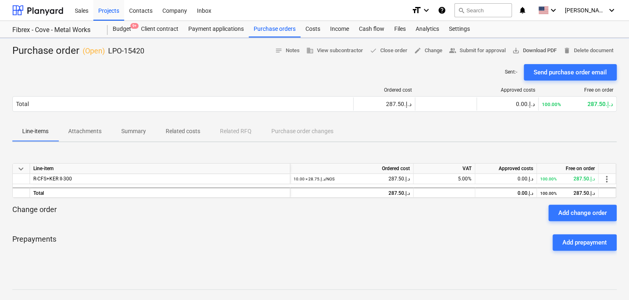
click at [523, 52] on span "save_alt Download PDF" at bounding box center [534, 50] width 44 height 9
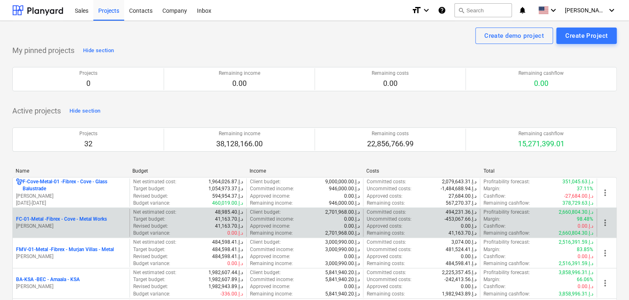
click at [72, 225] on p "[PERSON_NAME]" at bounding box center [71, 226] width 110 height 7
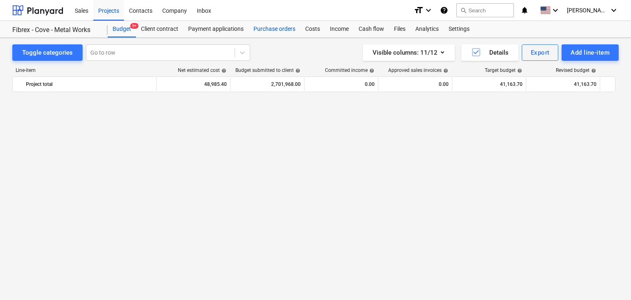
click at [270, 30] on div "Purchase orders" at bounding box center [275, 29] width 52 height 16
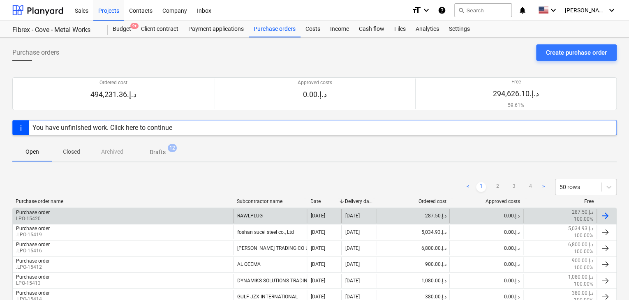
click at [118, 218] on div "Purchase order LPO-15420" at bounding box center [123, 216] width 221 height 14
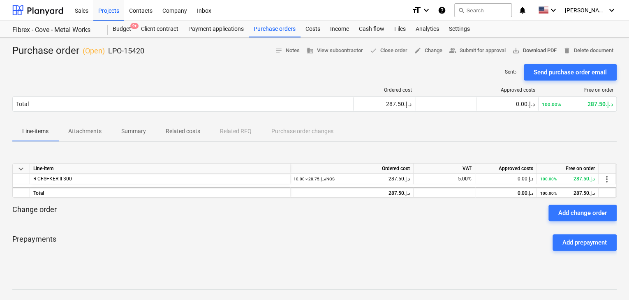
click at [543, 49] on span "save_alt Download PDF" at bounding box center [534, 50] width 44 height 9
